Goal: Task Accomplishment & Management: Use online tool/utility

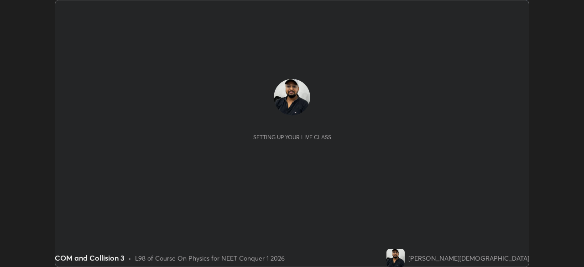
scroll to position [267, 584]
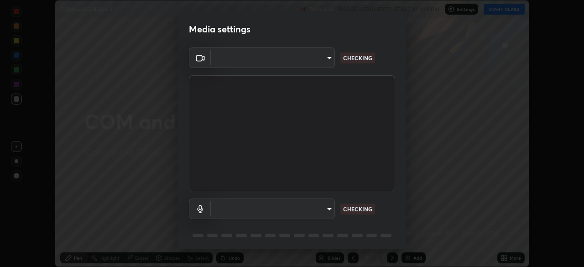
type input "e828e536804fa5ec44f09bab9f54175a8b6d317bb850f7280915d3359c97194d"
click at [318, 210] on body "Erase all COM and Collision 3 Recording WAS SCHEDULED TO START AT 1:10 PM Setti…" at bounding box center [292, 133] width 584 height 267
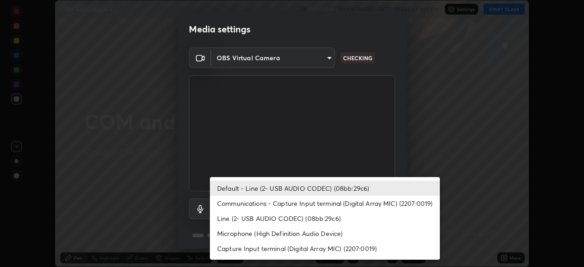
click at [305, 216] on li "Line (2- USB AUDIO CODEC) (08bb:29c6)" at bounding box center [325, 218] width 230 height 15
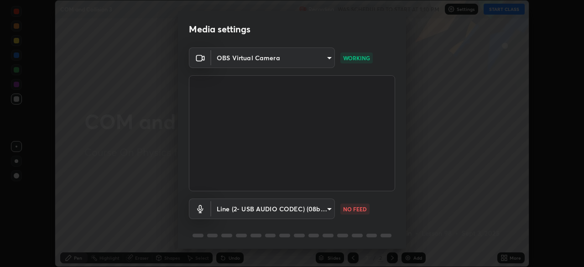
type input "c8f550e4ad1a999e97bd2b43c0c3174dc50cfbec9ca24116623755e246af5786"
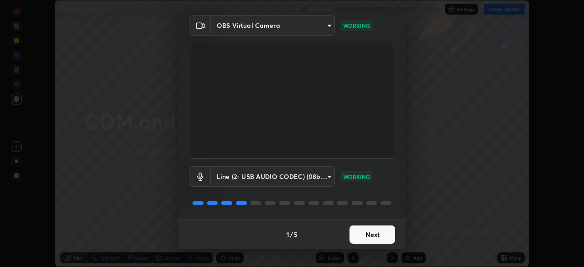
click at [373, 234] on button "Next" at bounding box center [373, 235] width 46 height 18
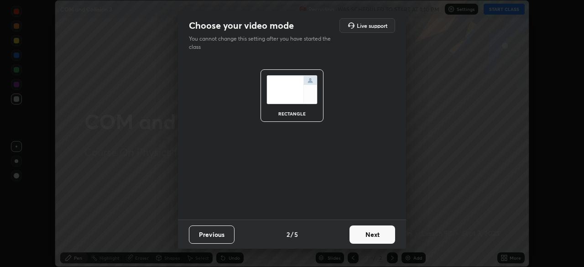
scroll to position [0, 0]
click at [371, 231] on button "Next" at bounding box center [373, 235] width 46 height 18
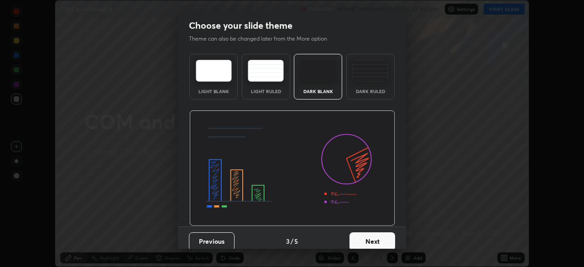
click at [374, 83] on div "Dark Ruled" at bounding box center [371, 77] width 48 height 46
click at [379, 241] on button "Next" at bounding box center [373, 241] width 46 height 18
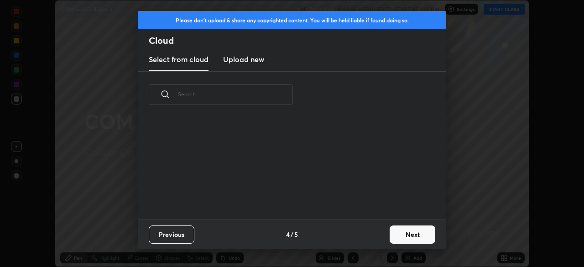
click at [405, 232] on button "Next" at bounding box center [413, 235] width 46 height 18
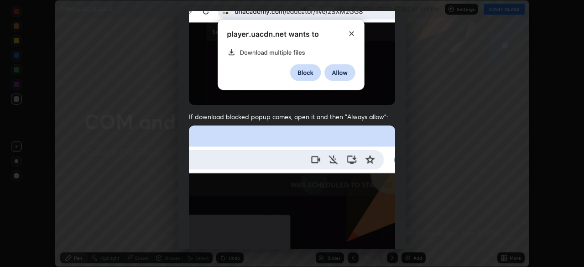
scroll to position [219, 0]
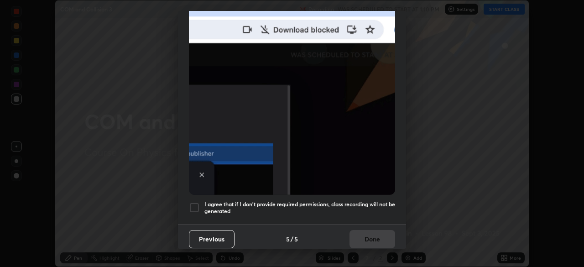
click at [261, 209] on h5 "I agree that if I don't provide required permissions, class recording will not …" at bounding box center [300, 208] width 191 height 14
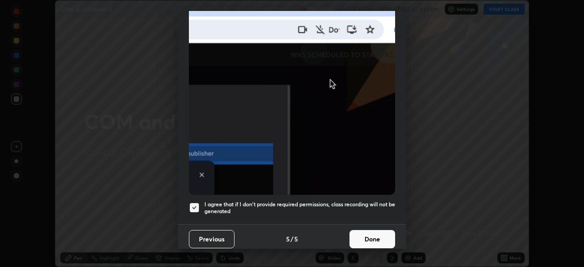
click at [374, 240] on button "Done" at bounding box center [373, 239] width 46 height 18
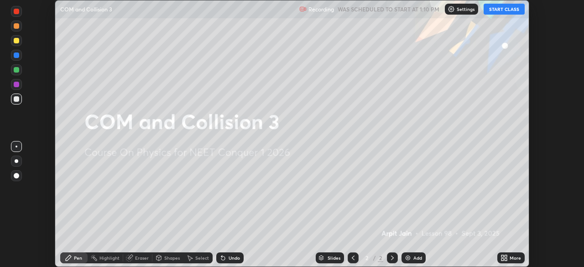
click at [497, 13] on button "START CLASS" at bounding box center [504, 9] width 41 height 11
click at [415, 259] on div "Add" at bounding box center [418, 258] width 9 height 5
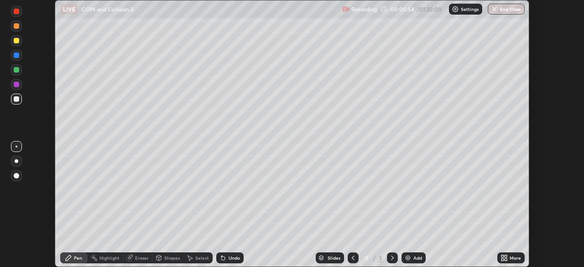
click at [18, 58] on div at bounding box center [16, 55] width 11 height 11
click at [17, 42] on div at bounding box center [16, 40] width 5 height 5
click at [14, 102] on div at bounding box center [16, 99] width 11 height 11
click at [13, 41] on div at bounding box center [16, 40] width 11 height 11
click at [139, 256] on div "Eraser" at bounding box center [142, 258] width 14 height 5
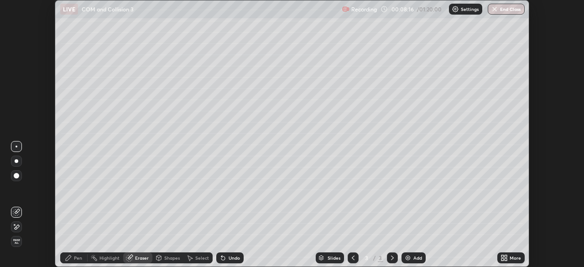
click at [73, 258] on div "Pen" at bounding box center [73, 257] width 27 height 11
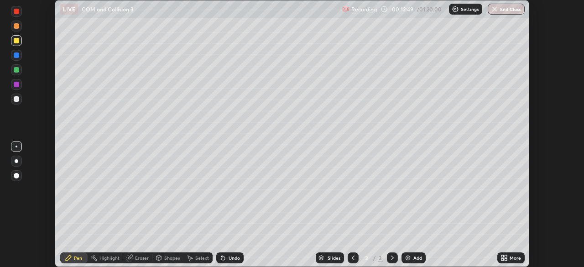
click at [413, 262] on div "Add" at bounding box center [414, 257] width 24 height 11
click at [15, 163] on div at bounding box center [16, 161] width 11 height 11
click at [16, 100] on div at bounding box center [16, 98] width 5 height 5
click at [18, 100] on div at bounding box center [16, 98] width 5 height 5
click at [16, 147] on div at bounding box center [17, 147] width 2 height 2
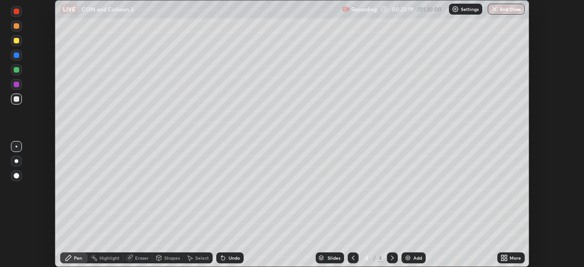
click at [18, 41] on div at bounding box center [16, 40] width 5 height 5
click at [412, 256] on div "Add" at bounding box center [414, 257] width 24 height 11
click at [163, 263] on div "Shapes" at bounding box center [168, 257] width 31 height 11
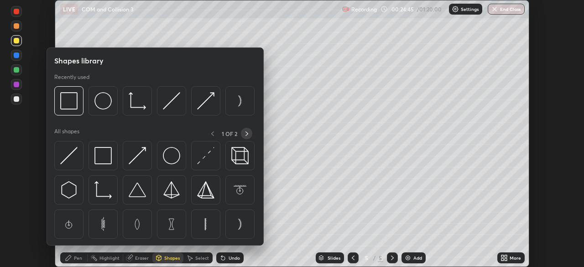
click at [246, 134] on icon at bounding box center [246, 133] width 7 height 7
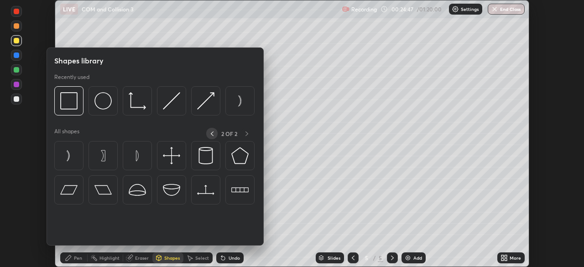
click at [212, 132] on icon at bounding box center [212, 133] width 7 height 7
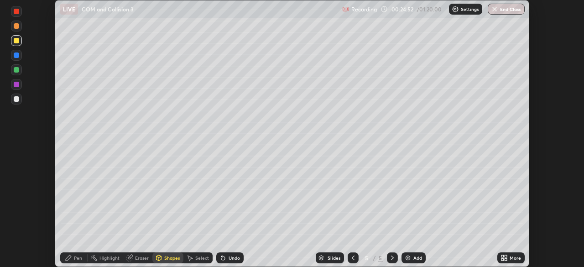
click at [74, 259] on div "Pen" at bounding box center [78, 258] width 8 height 5
click at [19, 100] on div at bounding box center [16, 99] width 11 height 11
click at [16, 100] on div at bounding box center [16, 98] width 5 height 5
click at [16, 84] on div at bounding box center [16, 84] width 5 height 5
click at [16, 42] on div at bounding box center [16, 40] width 5 height 5
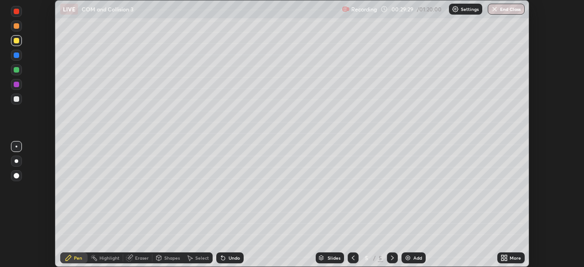
click at [106, 259] on div "Highlight" at bounding box center [110, 258] width 20 height 5
click at [19, 212] on icon at bounding box center [16, 212] width 7 height 7
click at [15, 231] on div at bounding box center [16, 226] width 11 height 11
click at [16, 74] on div at bounding box center [16, 69] width 11 height 11
click at [67, 259] on icon at bounding box center [68, 257] width 5 height 5
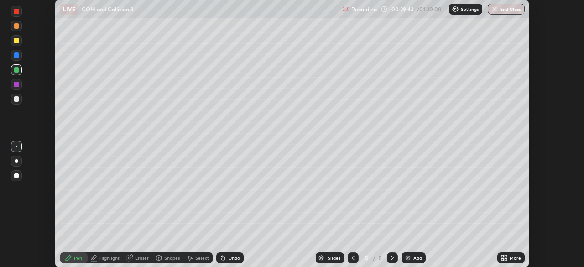
click at [16, 85] on div at bounding box center [16, 84] width 5 height 5
click at [17, 70] on div at bounding box center [16, 69] width 5 height 5
click at [16, 101] on div at bounding box center [16, 98] width 5 height 5
click at [412, 261] on div "Add" at bounding box center [414, 257] width 24 height 11
click at [171, 258] on div "Shapes" at bounding box center [172, 258] width 16 height 5
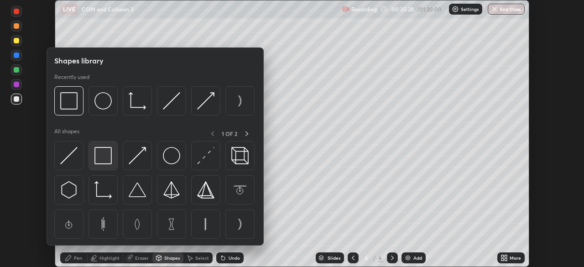
click at [104, 158] on img at bounding box center [103, 155] width 17 height 17
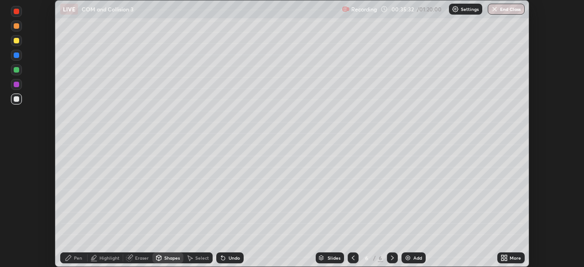
click at [16, 100] on div at bounding box center [16, 98] width 5 height 5
click at [112, 258] on div "Highlight" at bounding box center [110, 258] width 20 height 5
click at [132, 258] on icon at bounding box center [129, 258] width 6 height 6
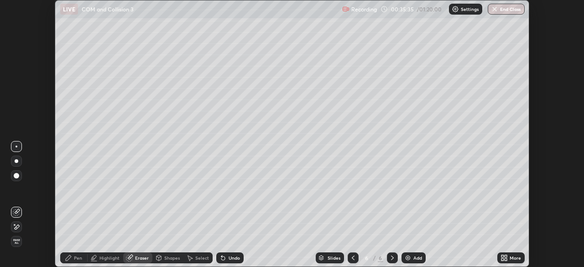
click at [111, 256] on div "Highlight" at bounding box center [110, 258] width 20 height 5
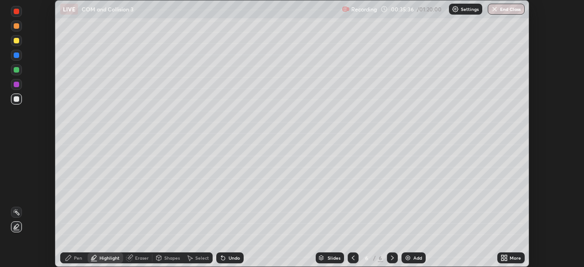
click at [169, 259] on div "Shapes" at bounding box center [172, 258] width 16 height 5
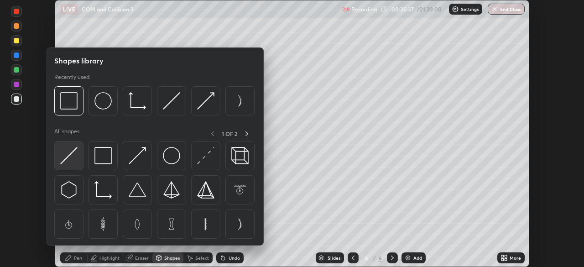
click at [71, 157] on img at bounding box center [68, 155] width 17 height 17
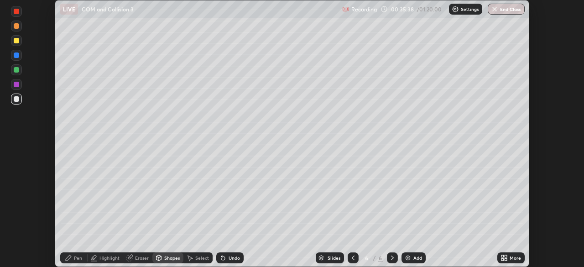
click at [16, 42] on div at bounding box center [16, 40] width 5 height 5
click at [72, 255] on div "Pen" at bounding box center [73, 257] width 27 height 11
click at [17, 70] on div at bounding box center [16, 69] width 5 height 5
click at [77, 257] on div "Pen" at bounding box center [78, 258] width 8 height 5
click at [18, 98] on div at bounding box center [16, 98] width 5 height 5
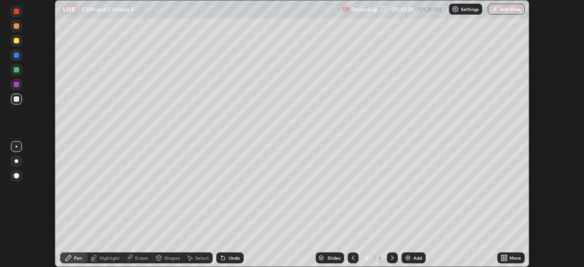
click at [415, 258] on div "Add" at bounding box center [418, 258] width 9 height 5
click at [160, 260] on icon at bounding box center [159, 257] width 5 height 5
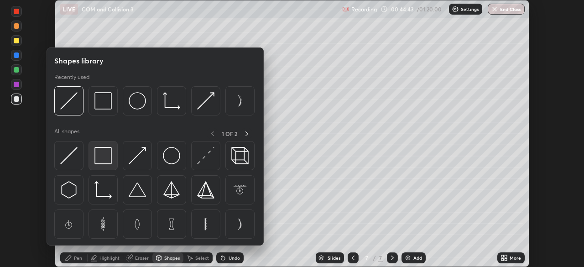
click at [105, 157] on img at bounding box center [103, 155] width 17 height 17
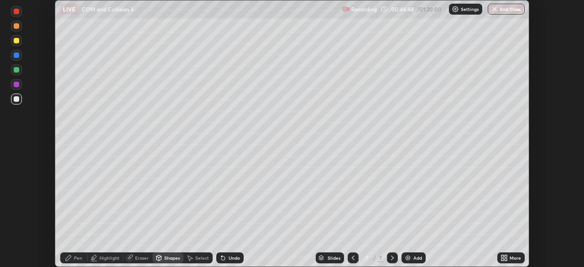
click at [18, 55] on div at bounding box center [16, 55] width 5 height 5
click at [72, 258] on div "Pen" at bounding box center [73, 257] width 27 height 11
click at [21, 58] on div at bounding box center [16, 55] width 11 height 11
click at [20, 42] on div at bounding box center [16, 40] width 11 height 11
click at [143, 258] on div "Eraser" at bounding box center [142, 258] width 14 height 5
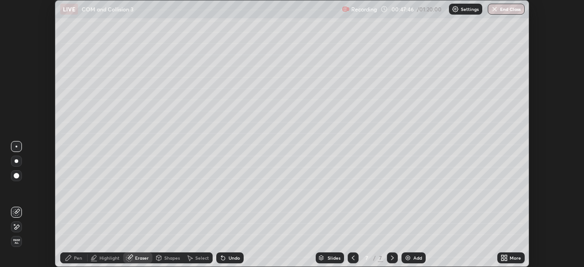
click at [72, 259] on icon at bounding box center [68, 257] width 7 height 7
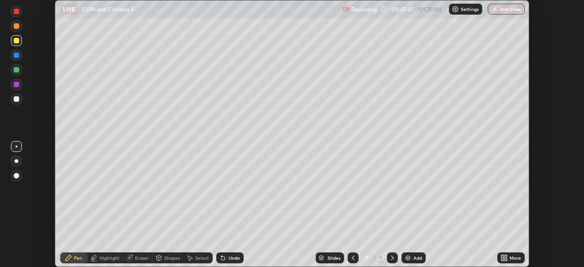
click at [16, 99] on div at bounding box center [16, 98] width 5 height 5
click at [15, 177] on div at bounding box center [16, 175] width 5 height 5
click at [415, 257] on div "Add" at bounding box center [418, 258] width 9 height 5
click at [354, 255] on icon at bounding box center [353, 257] width 7 height 7
click at [352, 258] on icon at bounding box center [353, 257] width 7 height 7
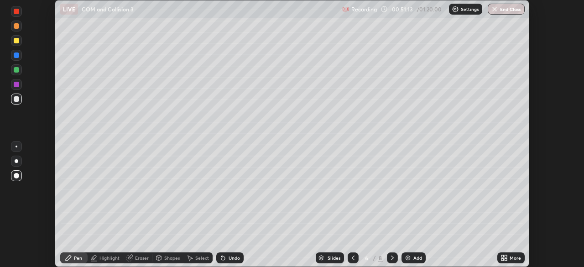
click at [392, 259] on icon at bounding box center [392, 257] width 7 height 7
click at [391, 258] on icon at bounding box center [392, 257] width 7 height 7
click at [17, 71] on div at bounding box center [16, 69] width 5 height 5
click at [19, 58] on div at bounding box center [16, 55] width 11 height 11
click at [16, 100] on div at bounding box center [16, 98] width 5 height 5
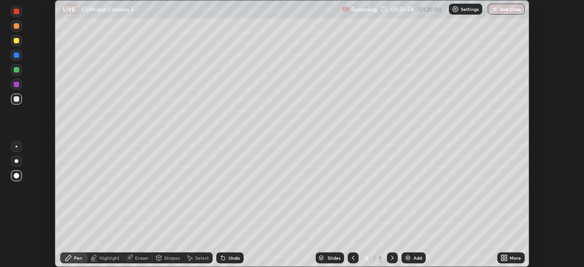
click at [415, 259] on div "Add" at bounding box center [418, 258] width 9 height 5
click at [17, 43] on div at bounding box center [16, 40] width 11 height 11
click at [15, 99] on div at bounding box center [16, 98] width 5 height 5
click at [11, 150] on div at bounding box center [16, 146] width 11 height 15
click at [16, 161] on div at bounding box center [17, 161] width 4 height 4
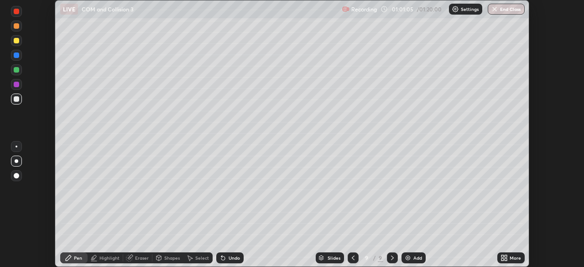
click at [415, 258] on div "Add" at bounding box center [418, 258] width 9 height 5
click at [352, 258] on icon at bounding box center [352, 257] width 7 height 7
click at [391, 259] on icon at bounding box center [392, 257] width 7 height 7
click at [170, 259] on div "Shapes" at bounding box center [172, 258] width 16 height 5
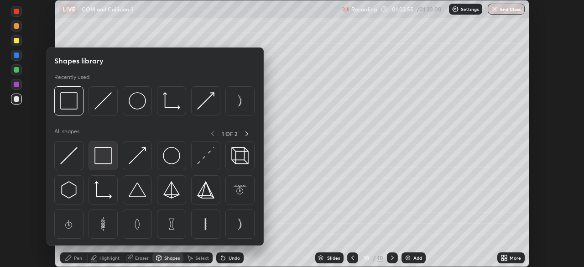
click at [102, 156] on img at bounding box center [103, 155] width 17 height 17
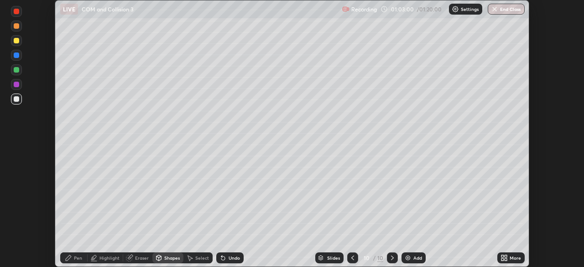
click at [75, 260] on div "Pen" at bounding box center [78, 258] width 8 height 5
click at [16, 70] on div at bounding box center [16, 69] width 5 height 5
click at [348, 253] on div at bounding box center [352, 258] width 11 height 18
click at [391, 258] on icon at bounding box center [392, 257] width 7 height 7
click at [17, 42] on div at bounding box center [16, 40] width 5 height 5
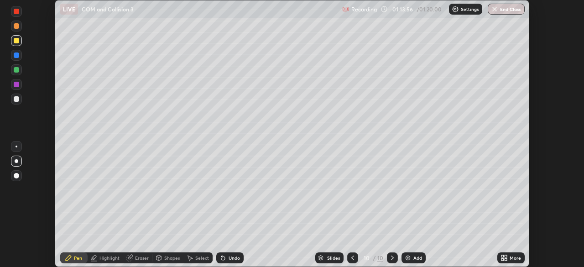
click at [411, 259] on div "Add" at bounding box center [414, 257] width 24 height 11
click at [226, 258] on div "Undo" at bounding box center [229, 257] width 27 height 11
click at [352, 258] on icon at bounding box center [353, 257] width 7 height 7
click at [392, 258] on icon at bounding box center [392, 257] width 7 height 7
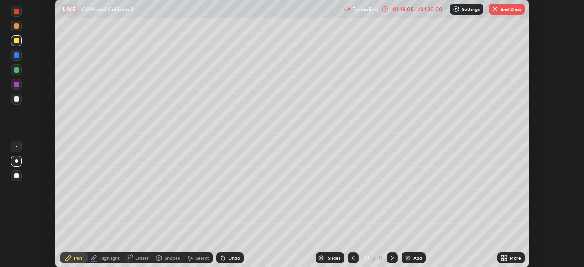
click at [352, 258] on icon at bounding box center [353, 257] width 7 height 7
click at [391, 256] on icon at bounding box center [392, 258] width 3 height 5
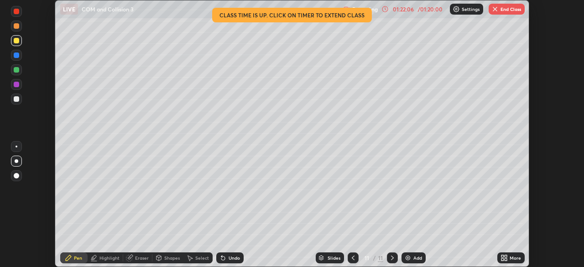
click at [496, 7] on img "button" at bounding box center [495, 8] width 7 height 7
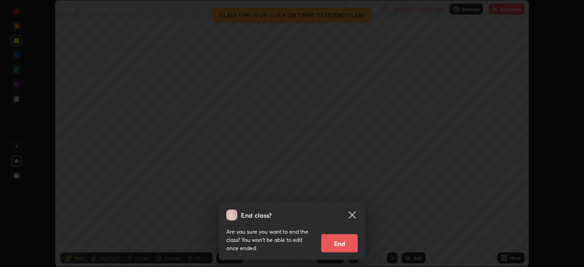
click at [336, 242] on button "End" at bounding box center [339, 243] width 37 height 18
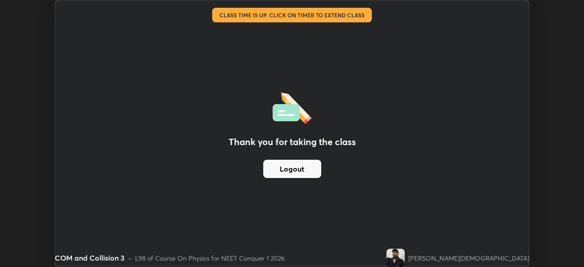
click at [298, 165] on button "Logout" at bounding box center [292, 169] width 58 height 18
